Goal: Find specific page/section: Find specific page/section

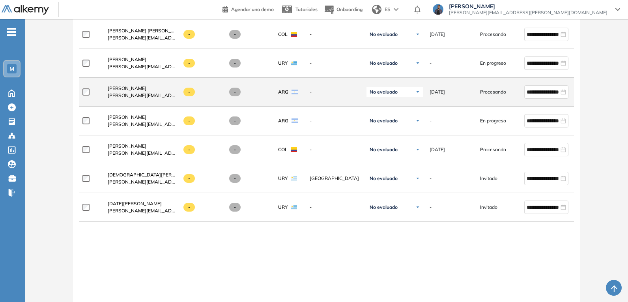
scroll to position [395, 0]
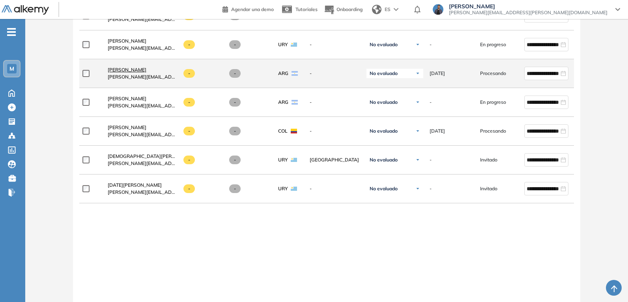
click at [122, 70] on span "[PERSON_NAME]" at bounding box center [127, 70] width 39 height 6
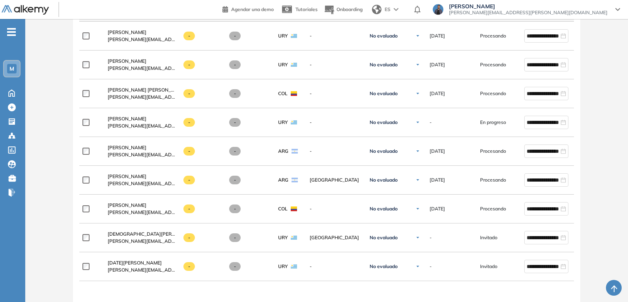
scroll to position [355, 0]
